Goal: Communication & Community: Answer question/provide support

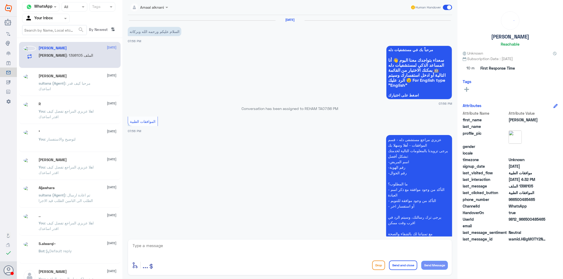
scroll to position [761, 0]
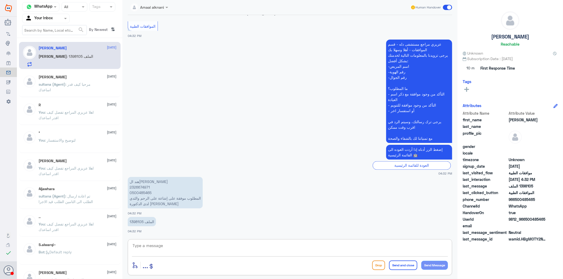
click at [155, 250] on textarea at bounding box center [290, 248] width 316 height 13
click at [137, 220] on p "1398105 الملف" at bounding box center [142, 221] width 28 height 9
copy p "1398105"
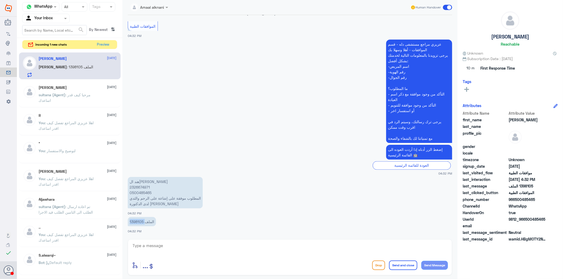
copy p "1398105"
click at [185, 249] on textarea at bounding box center [290, 248] width 316 height 13
type textarea "تم متابعة طلبكم والان تحت الاجراء"
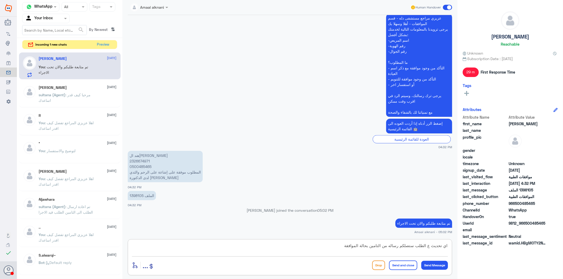
type textarea "اي تحديث ع الطلب ستصلكم رساله من التامين بحالة الموافقة"
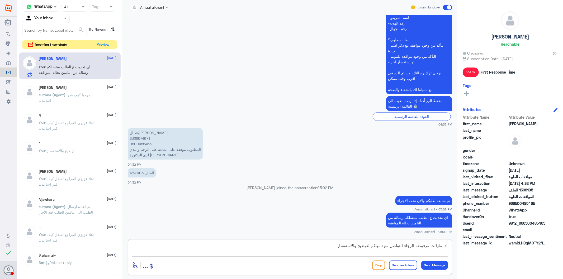
type textarea "اذا مازالت مرفوضة الرجاء التواصل مع تامينكم لتوضيح والاستفسار"
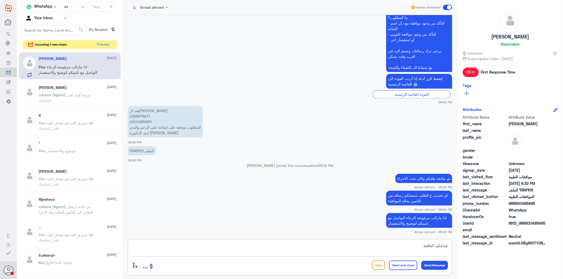
type textarea "قدامكم العافية"
click at [402, 265] on button "Send and close" at bounding box center [403, 266] width 28 height 10
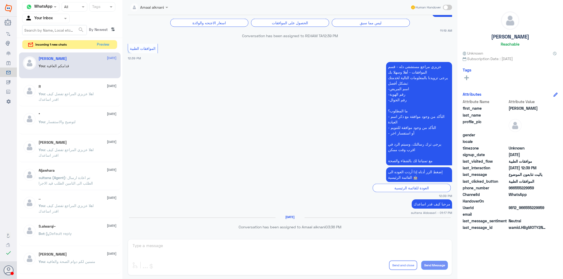
scroll to position [481, 0]
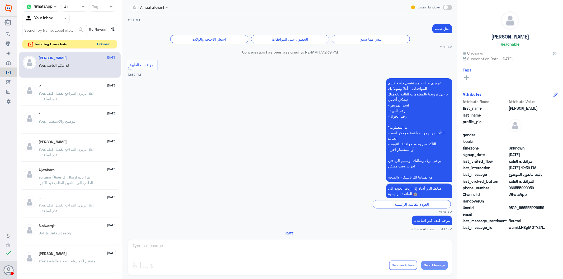
click at [97, 45] on button "Preview" at bounding box center [103, 44] width 16 height 8
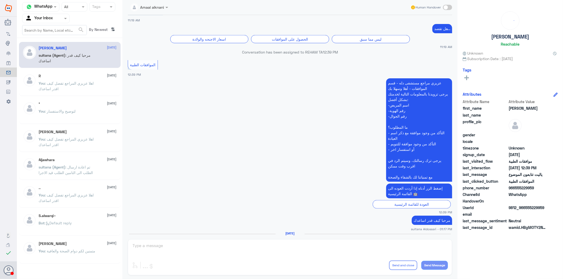
click at [167, 245] on div "Amaal alknani Human Handover [DATE] سلام 10:50 AM يسعدني الحديث معك [DATE] 😊 هل…" at bounding box center [290, 140] width 335 height 281
click at [208, 257] on div "Amaal alknani Human Handover [DATE] سلام 10:50 AM يسعدني الحديث معك [DATE] 😊 هل…" at bounding box center [290, 140] width 335 height 281
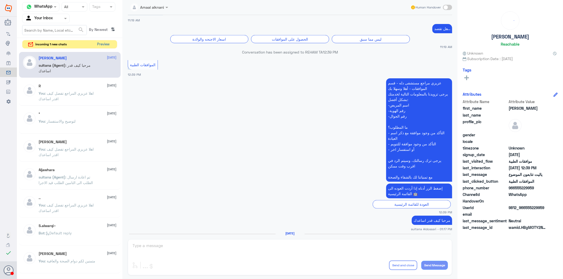
click at [104, 46] on button "Preview" at bounding box center [103, 44] width 16 height 8
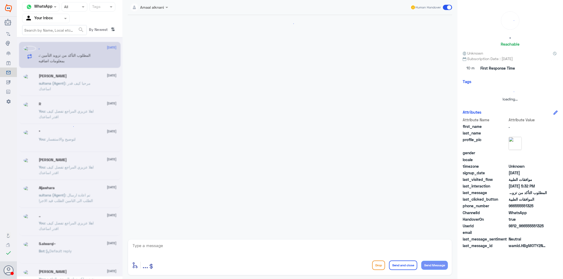
scroll to position [0, 0]
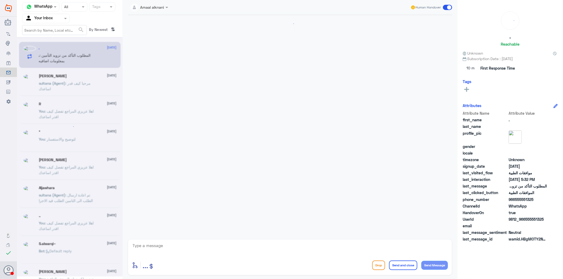
click at [159, 250] on textarea at bounding box center [290, 248] width 316 height 13
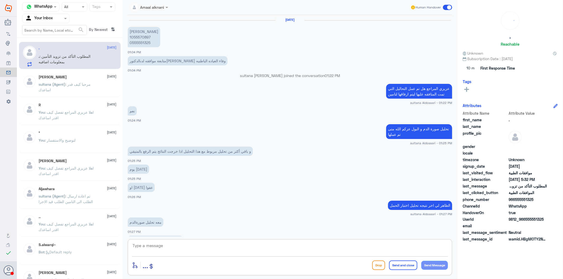
scroll to position [502, 0]
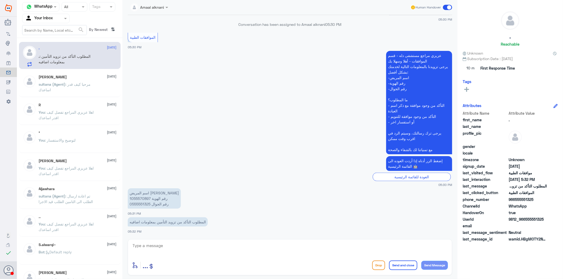
click at [144, 203] on p "اسم المريض [PERSON_NAME] رقم الهوية 1055570897 رقم الجوال 0555551325" at bounding box center [154, 199] width 53 height 20
copy p "0555551325"
click at [164, 250] on textarea at bounding box center [290, 248] width 316 height 13
type textarea "تم متابعة طلبكم الان تحت الاجراء"
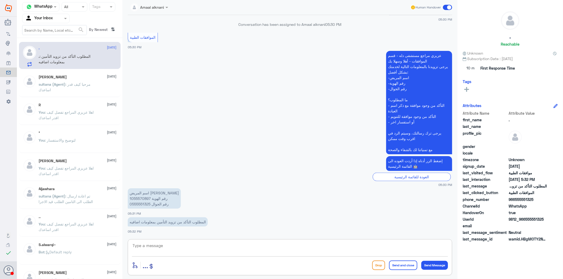
scroll to position [519, 0]
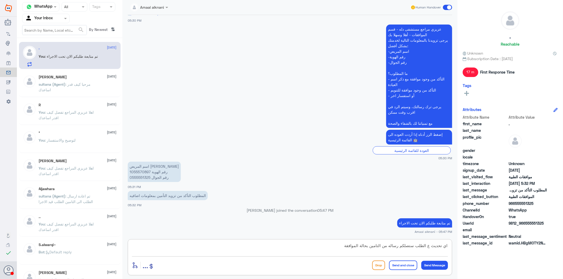
type textarea "اي تحديث ع الطلب ستصلكم رساله من التامين بحالة الموافقة"
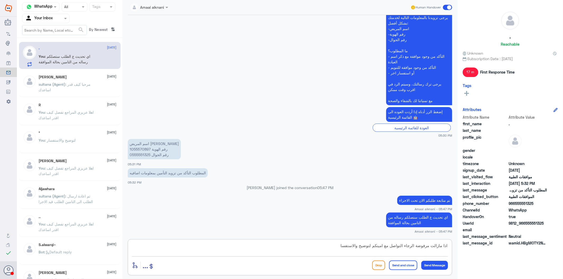
type textarea "اذا مازالت مرفوضة الرجاء التواصل مع امينكم لتوضيح والاستفسار"
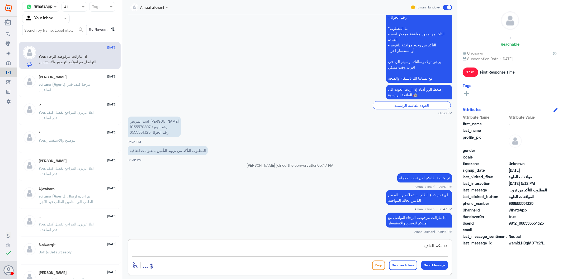
type textarea "قدامكم العافية"
click at [404, 265] on button "Send and close" at bounding box center [403, 266] width 28 height 10
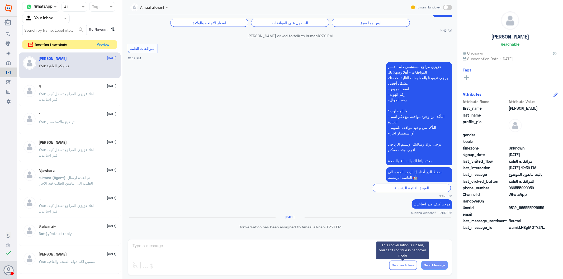
scroll to position [481, 0]
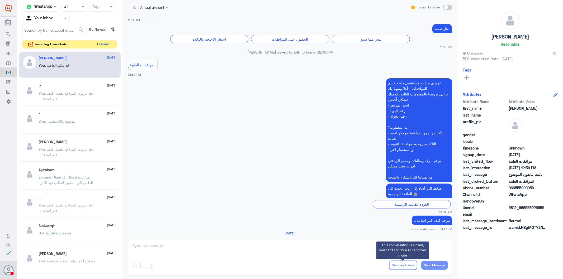
click at [102, 43] on button "Preview" at bounding box center [103, 44] width 16 height 8
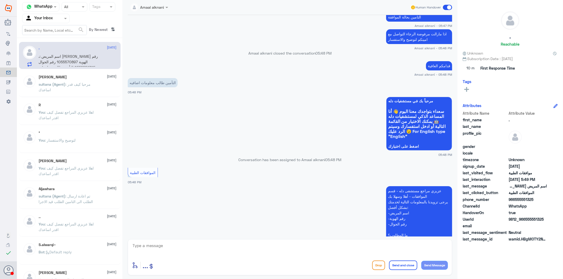
scroll to position [459, 0]
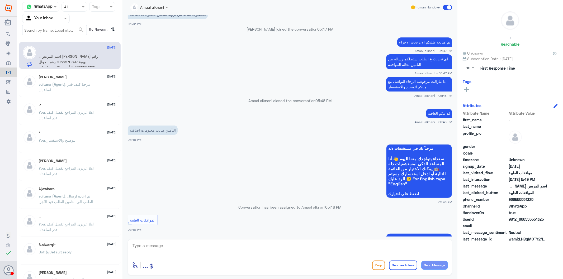
click at [416, 46] on p "تم متابعة طلبكم الان تحت الاجراء" at bounding box center [424, 41] width 55 height 9
copy div "تم متابعة طلبكم الان تحت الاجراء"
click at [218, 245] on textarea at bounding box center [290, 248] width 316 height 13
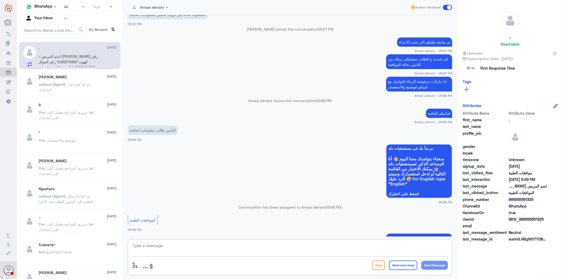
paste textarea "تم متابعة طلبكم الان تحت الاجراء"
type textarea "تم متابعة طلبكم الان تحت الاجراء"
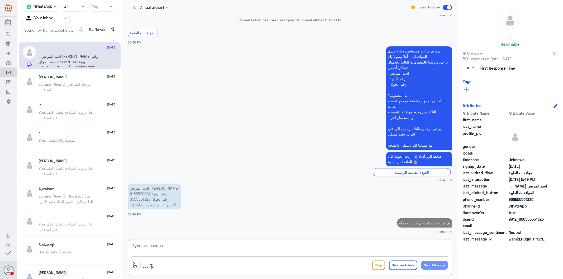
click at [171, 248] on textarea at bounding box center [290, 248] width 316 height 13
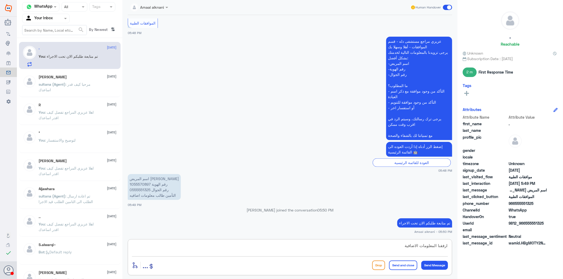
type textarea "ارفقنا المعلومات الاضافية"
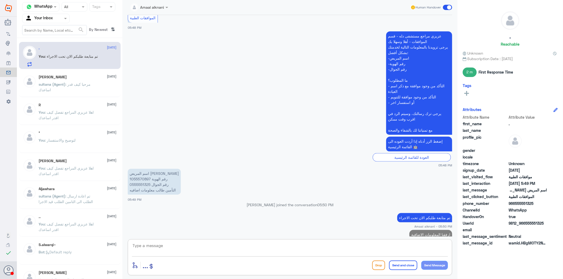
scroll to position [669, 0]
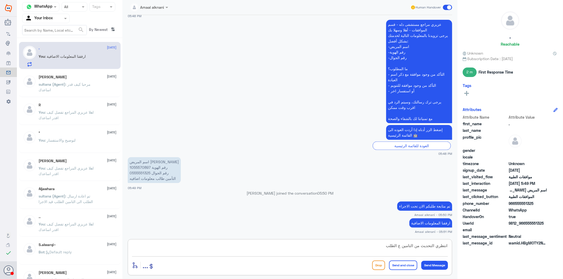
type textarea "انتظري التحديث من التامين ع الطلب"
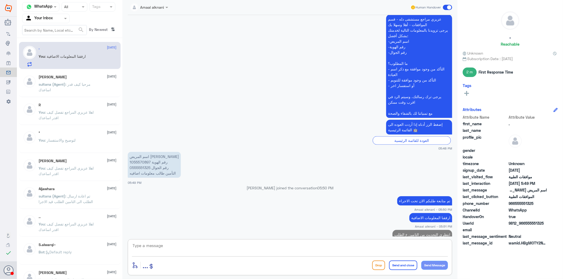
scroll to position [686, 0]
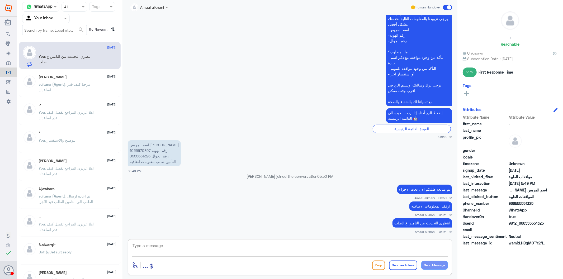
click at [214, 250] on textarea at bounding box center [290, 248] width 316 height 13
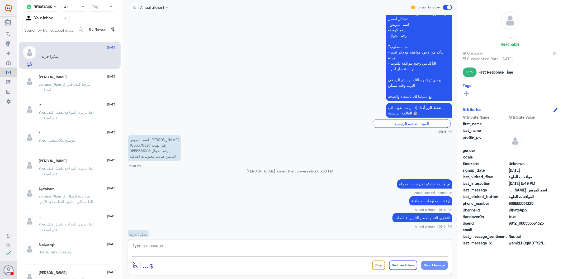
scroll to position [704, 0]
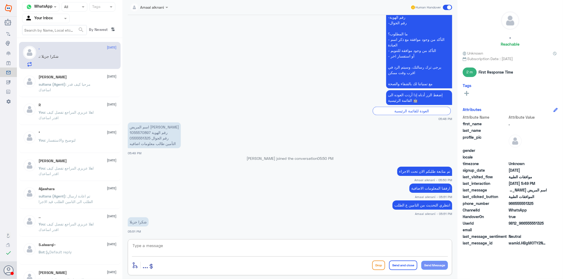
click at [175, 245] on textarea at bounding box center [290, 248] width 316 height 13
type textarea "k"
type textarea "نسعد دوما بخدمتكم ونتمنى لكم دوام الصحة والعافية"
click at [402, 268] on button "Send and close" at bounding box center [403, 266] width 28 height 10
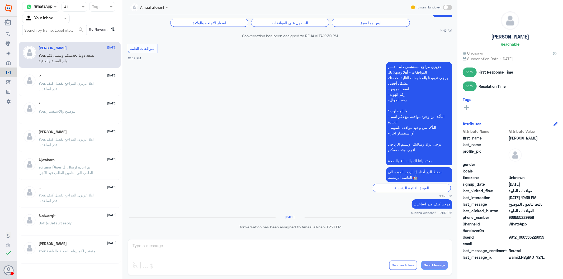
scroll to position [481, 0]
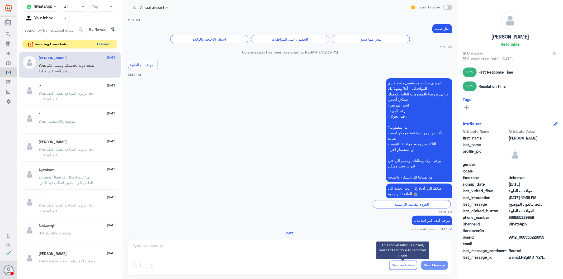
click at [98, 43] on button "Preview" at bounding box center [103, 44] width 16 height 8
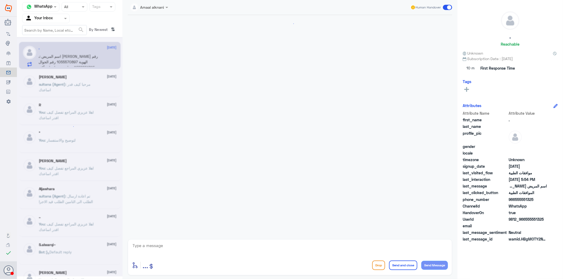
scroll to position [745, 0]
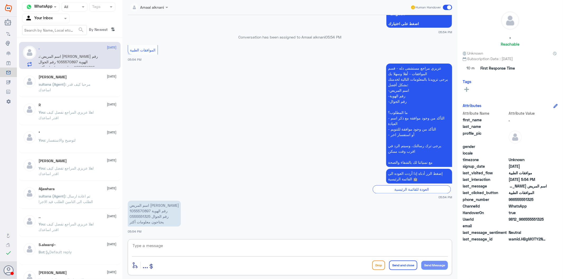
click at [190, 252] on textarea at bounding box center [290, 248] width 316 height 13
click at [144, 215] on p "اسم المريض [PERSON_NAME] رقم الهوية 1055570897 رقم الجوال 0555551325 يحتاجون مع…" at bounding box center [154, 214] width 53 height 26
click at [143, 215] on p "اسم المريض [PERSON_NAME] رقم الهوية 1055570897 رقم الجوال 0555551325 يحتاجون مع…" at bounding box center [154, 214] width 53 height 26
copy p "0555551325"
click at [164, 248] on textarea at bounding box center [290, 248] width 316 height 13
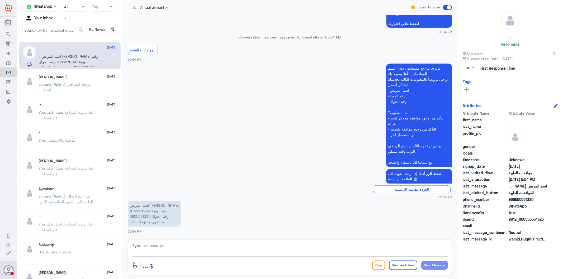
click at [164, 248] on textarea at bounding box center [290, 248] width 316 height 13
type textarea "تم متابعتها بجميع المعلومات الطبية الخاصة بالحاله عزيزتي"
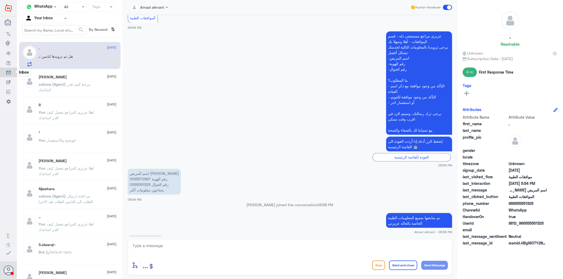
scroll to position [785, 0]
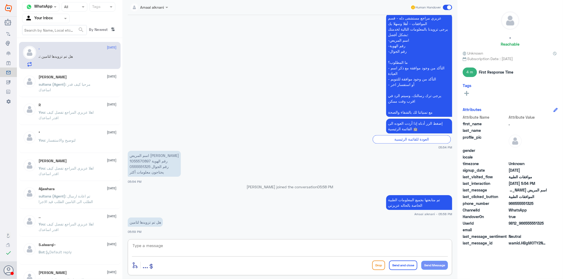
click at [159, 247] on textarea at bounding box center [290, 248] width 316 height 13
type textarea "k"
type textarea "نعم"
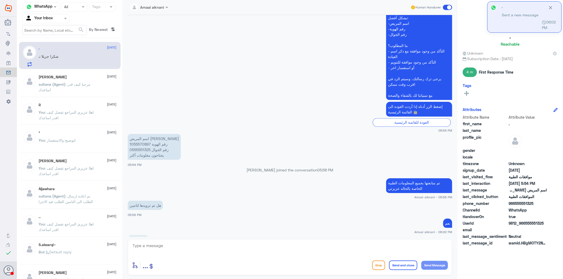
scroll to position [820, 0]
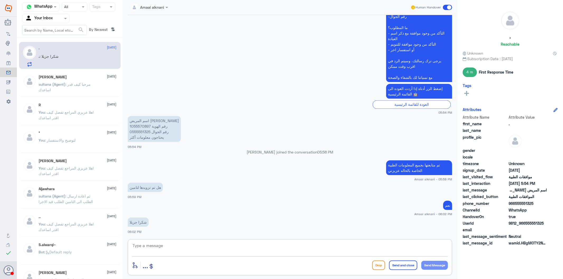
click at [164, 248] on textarea at bounding box center [290, 248] width 316 height 13
type textarea "قدامكم العافية"
click at [406, 264] on button "Send and close" at bounding box center [403, 266] width 28 height 10
